Goal: Find specific page/section: Locate a particular part of the current website

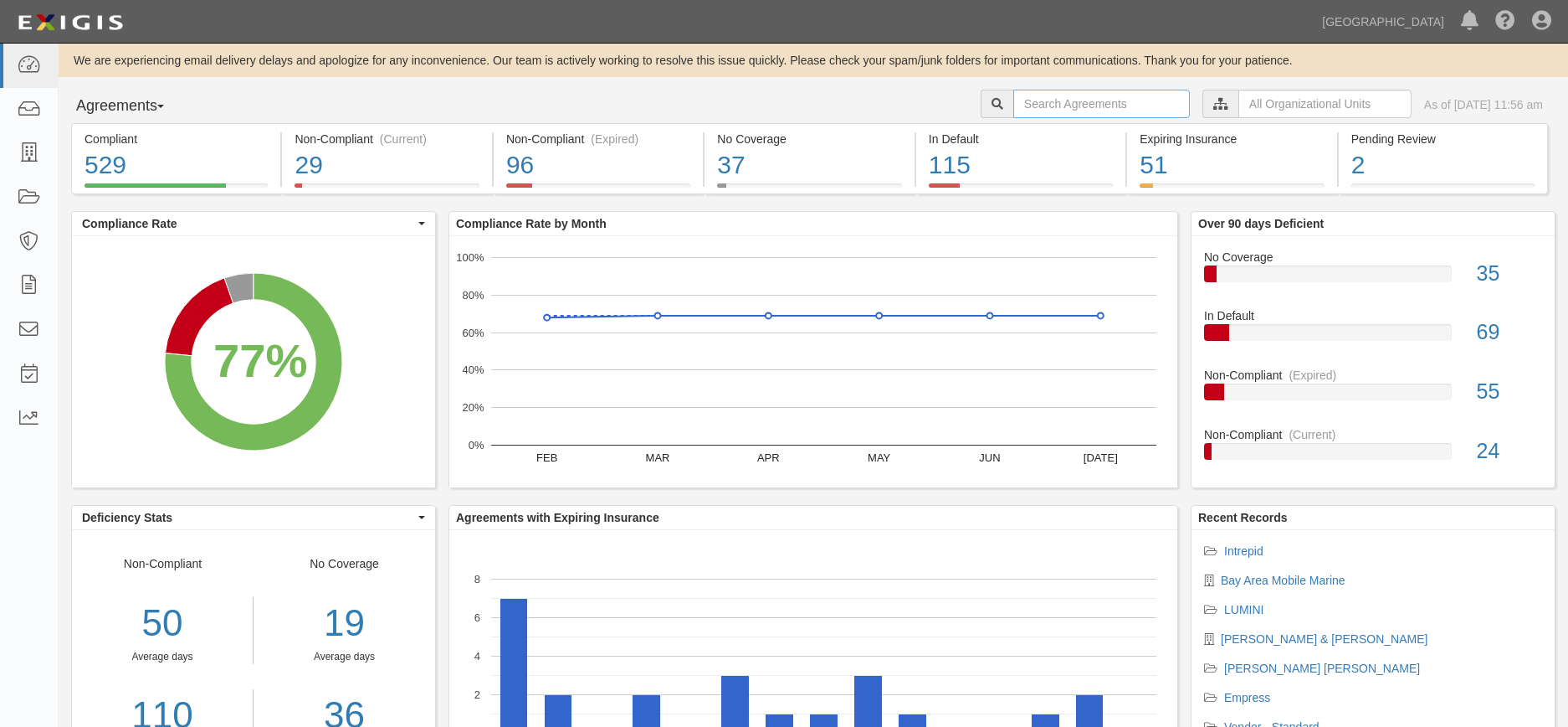
click at [1101, 105] on input "text" at bounding box center [1102, 103] width 177 height 28
type input "seals"
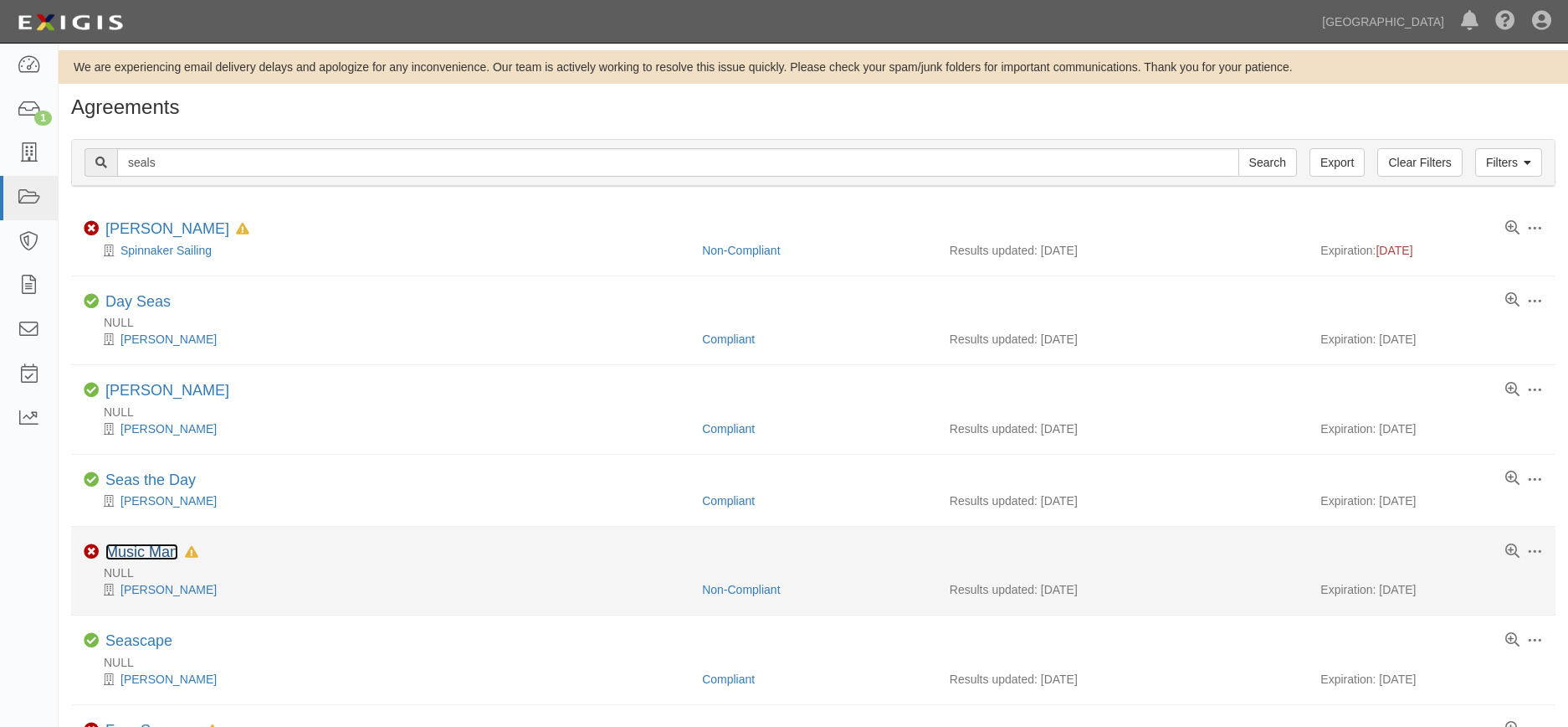
click at [153, 558] on link "Music Man" at bounding box center [142, 551] width 73 height 16
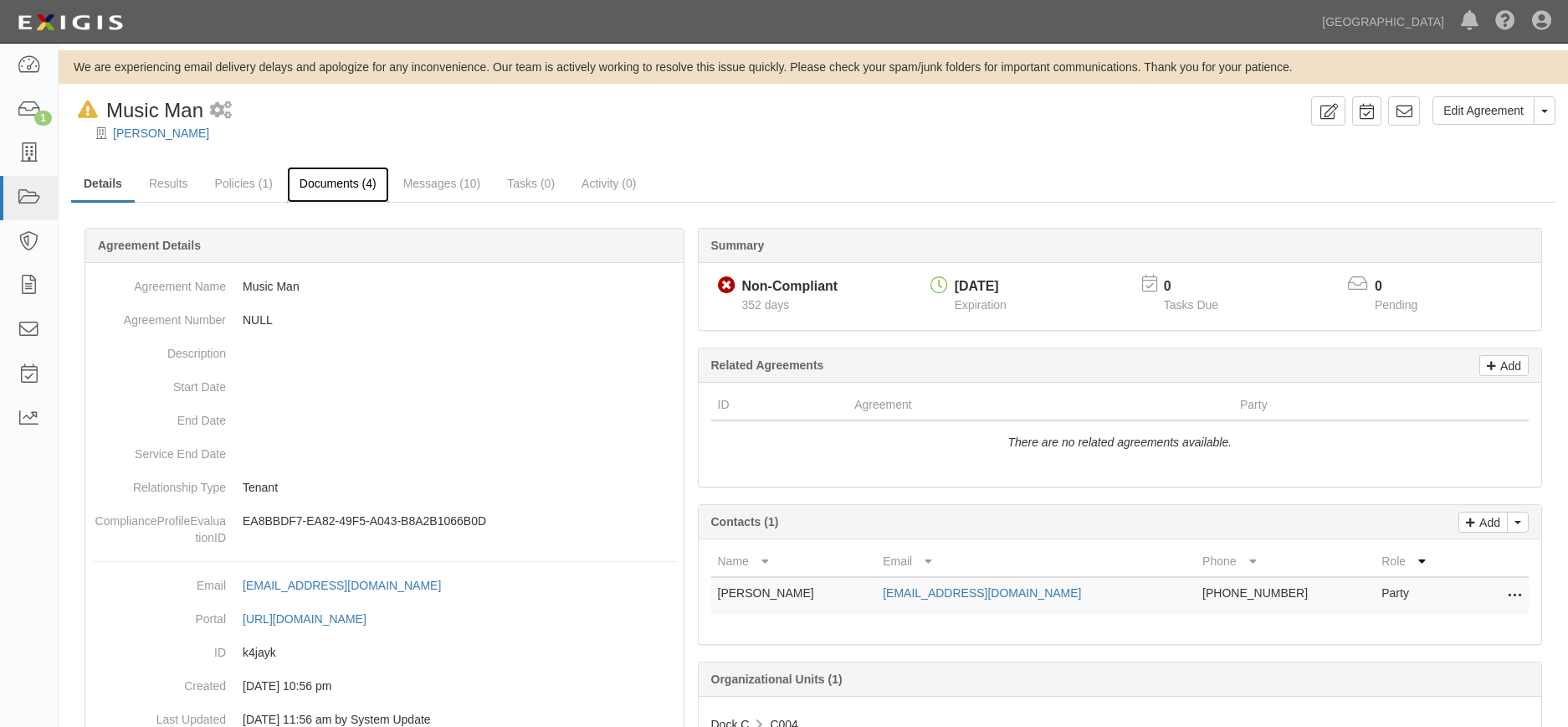
click at [331, 191] on link "Documents (4)" at bounding box center [338, 185] width 102 height 36
